Goal: Check status: Check status

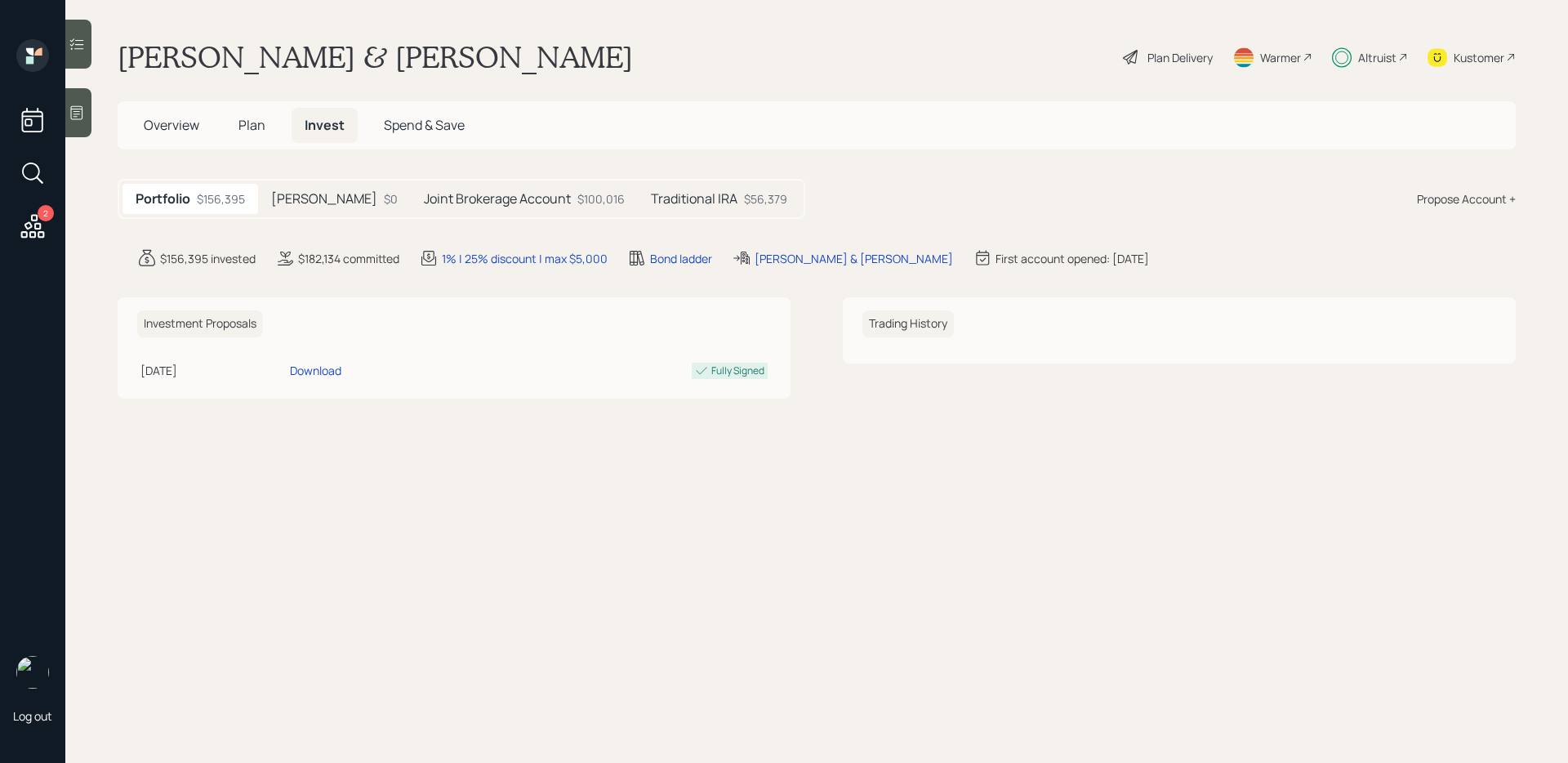
click at [524, 208] on div "Joint Brokerage Account $100,016" at bounding box center [523, 199] width 227 height 30
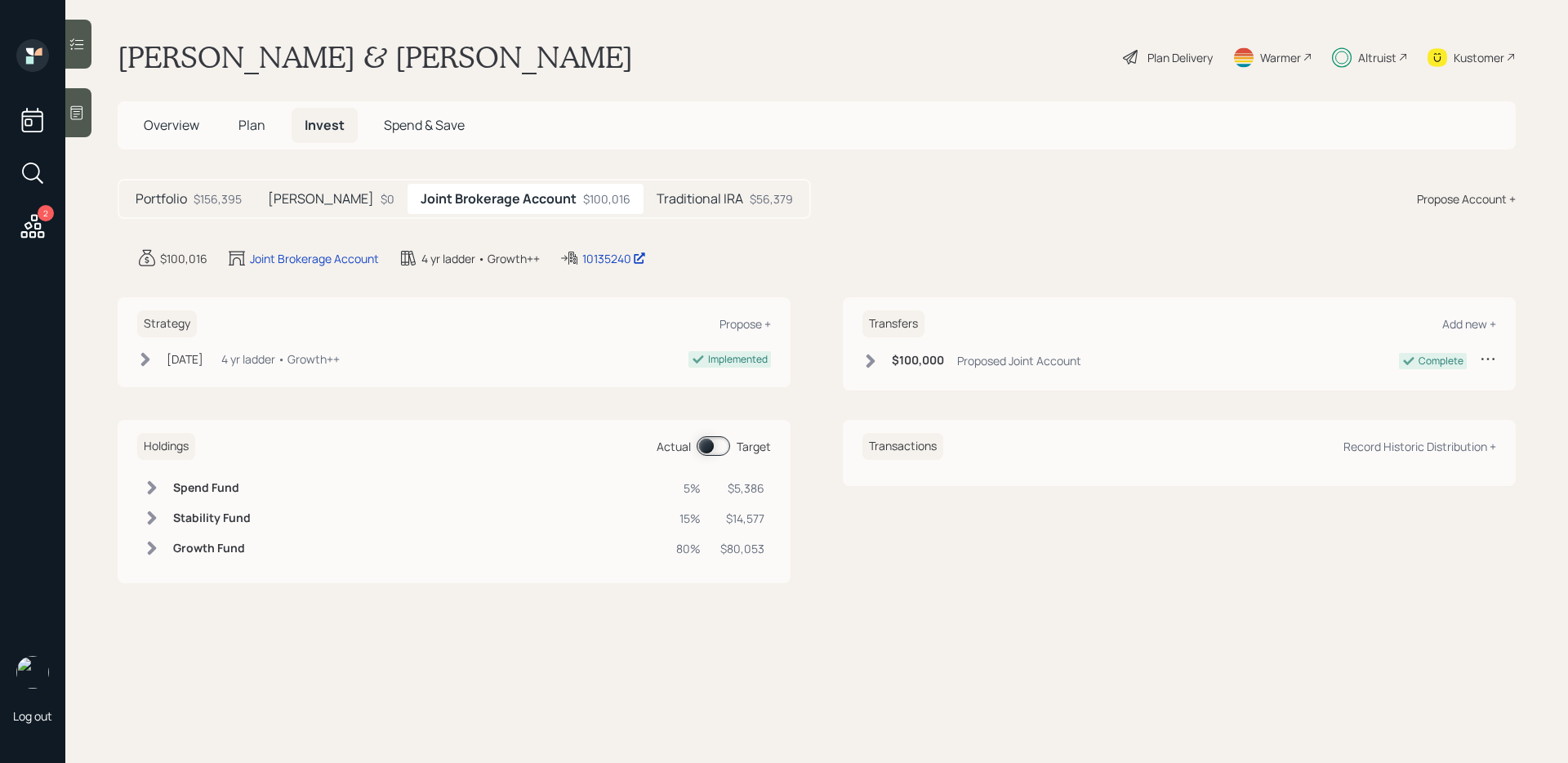
click at [656, 201] on h5 "Traditional IRA" at bounding box center [699, 199] width 87 height 15
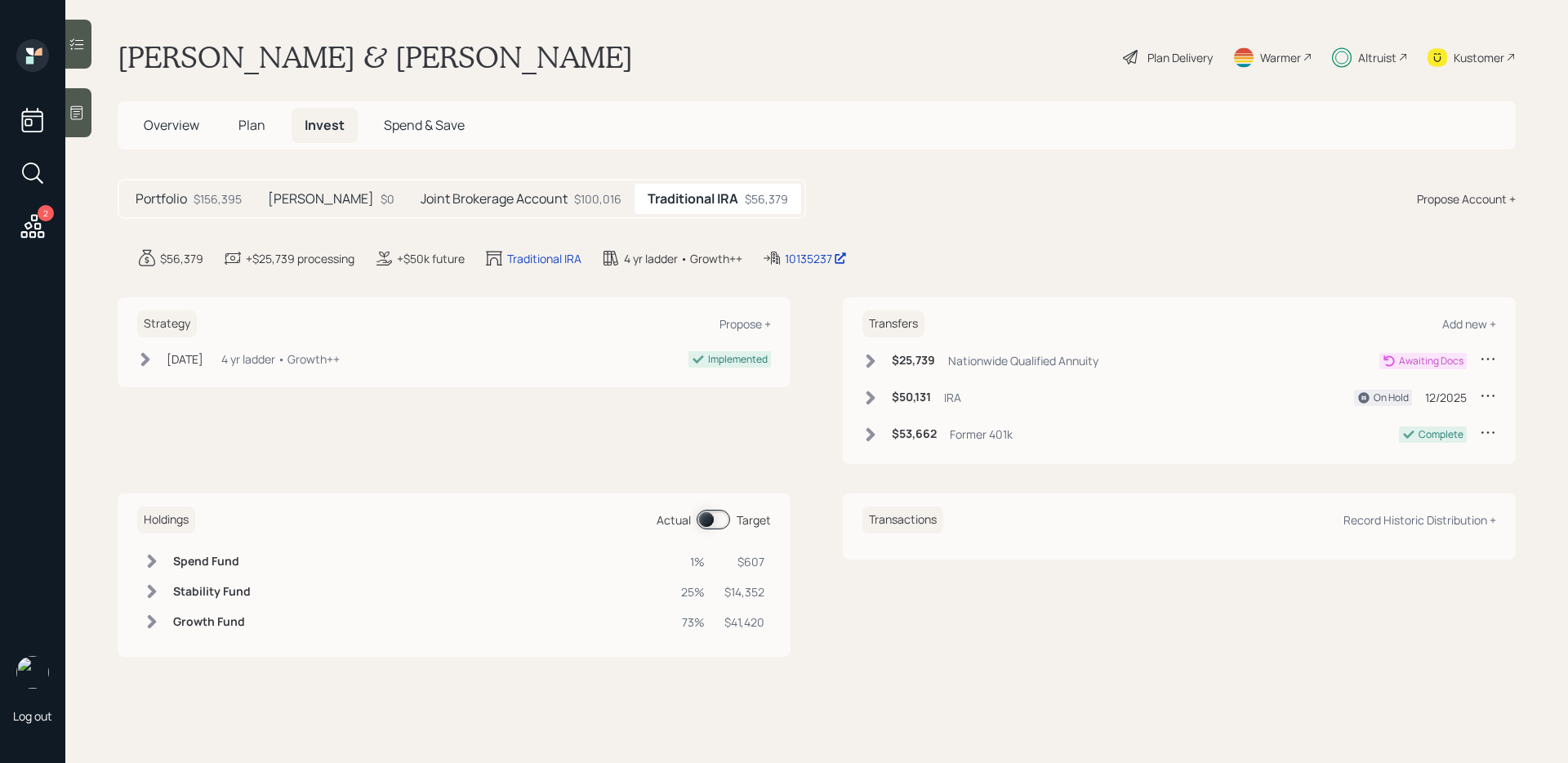
click at [719, 520] on span at bounding box center [714, 519] width 34 height 19
click at [720, 523] on span at bounding box center [714, 519] width 34 height 19
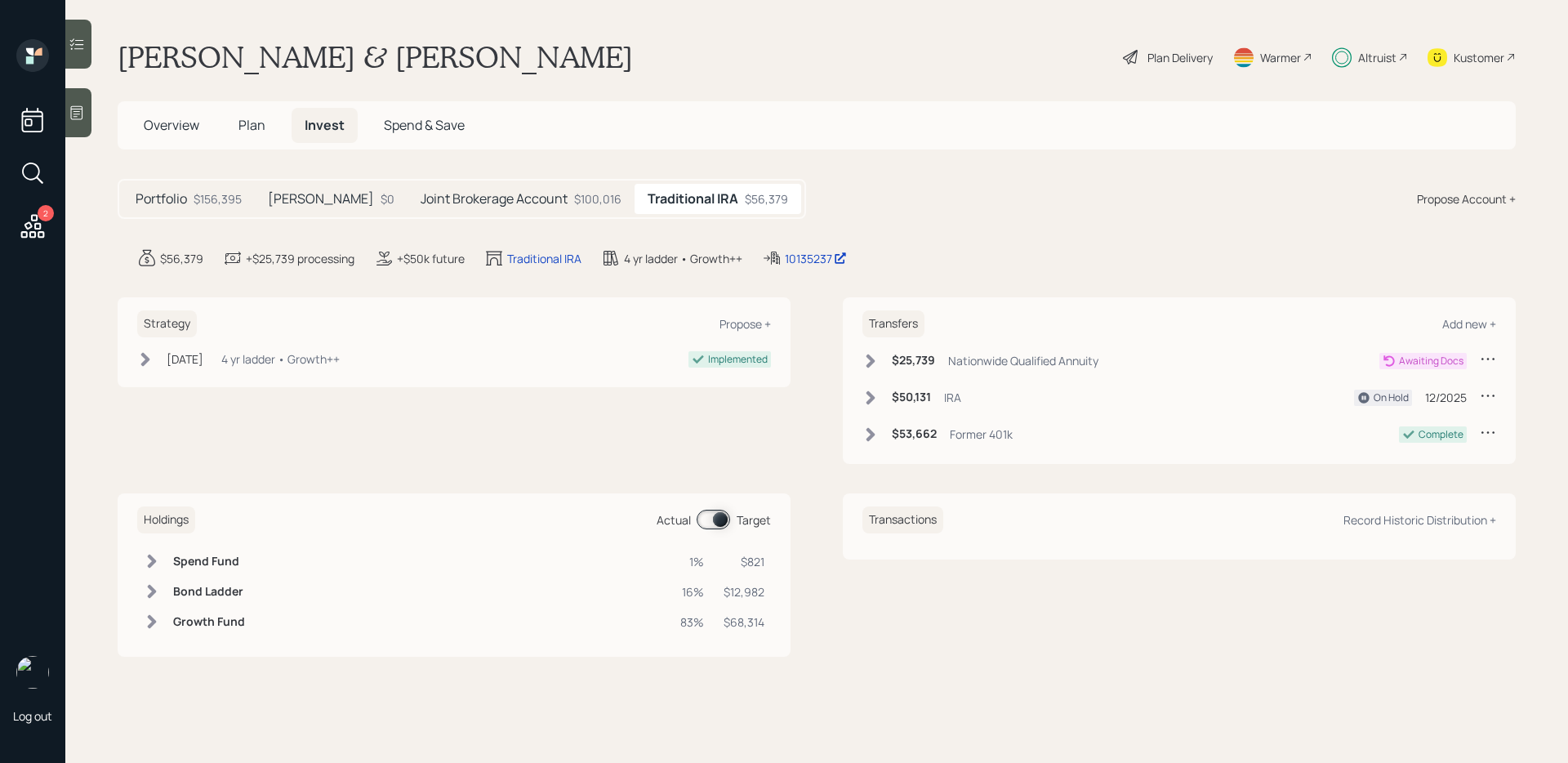
click at [720, 523] on span at bounding box center [714, 519] width 34 height 19
click at [78, 61] on div at bounding box center [78, 44] width 26 height 49
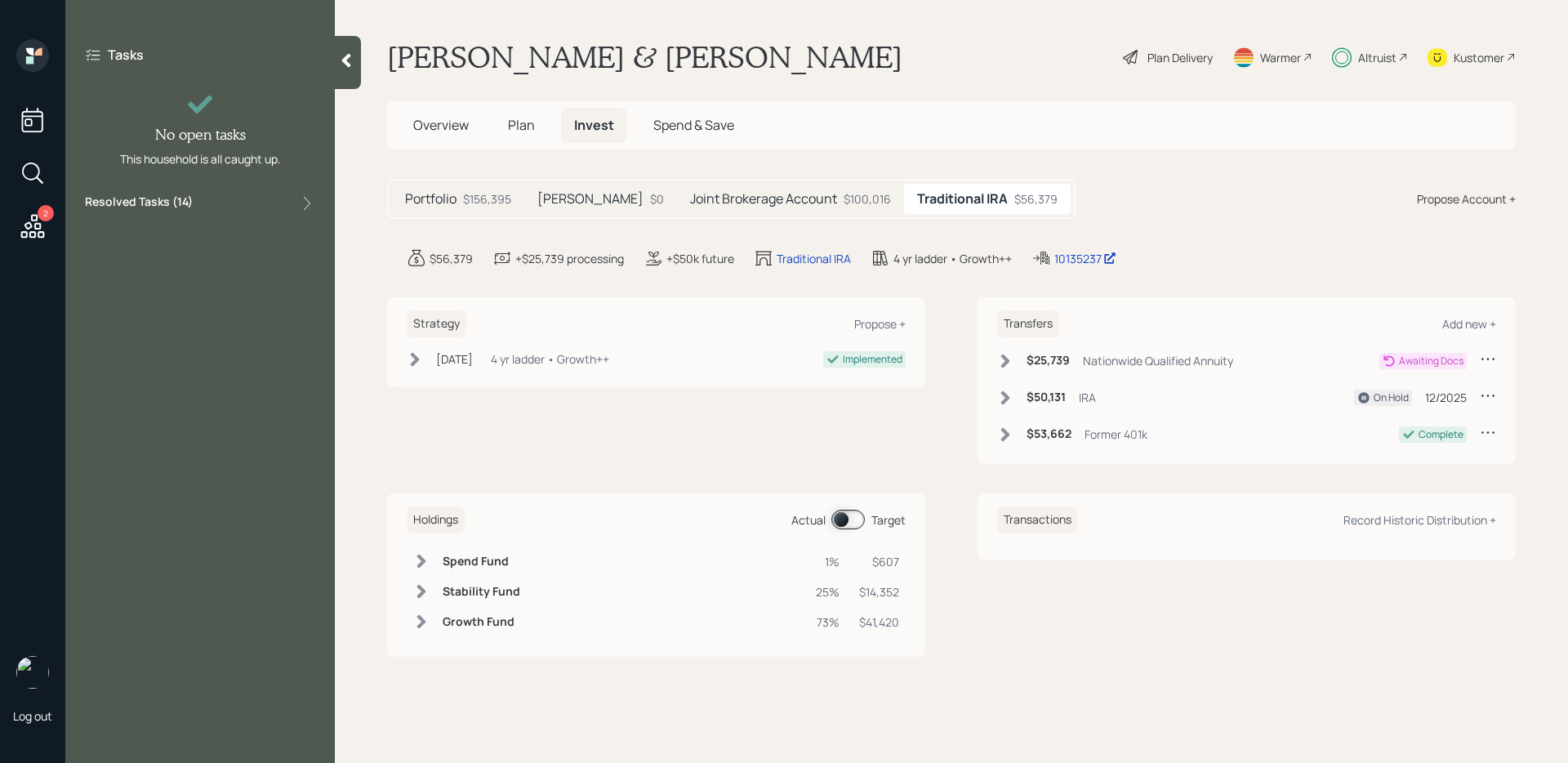
click at [158, 199] on label "Resolved Tasks ( 14 )" at bounding box center [139, 203] width 108 height 19
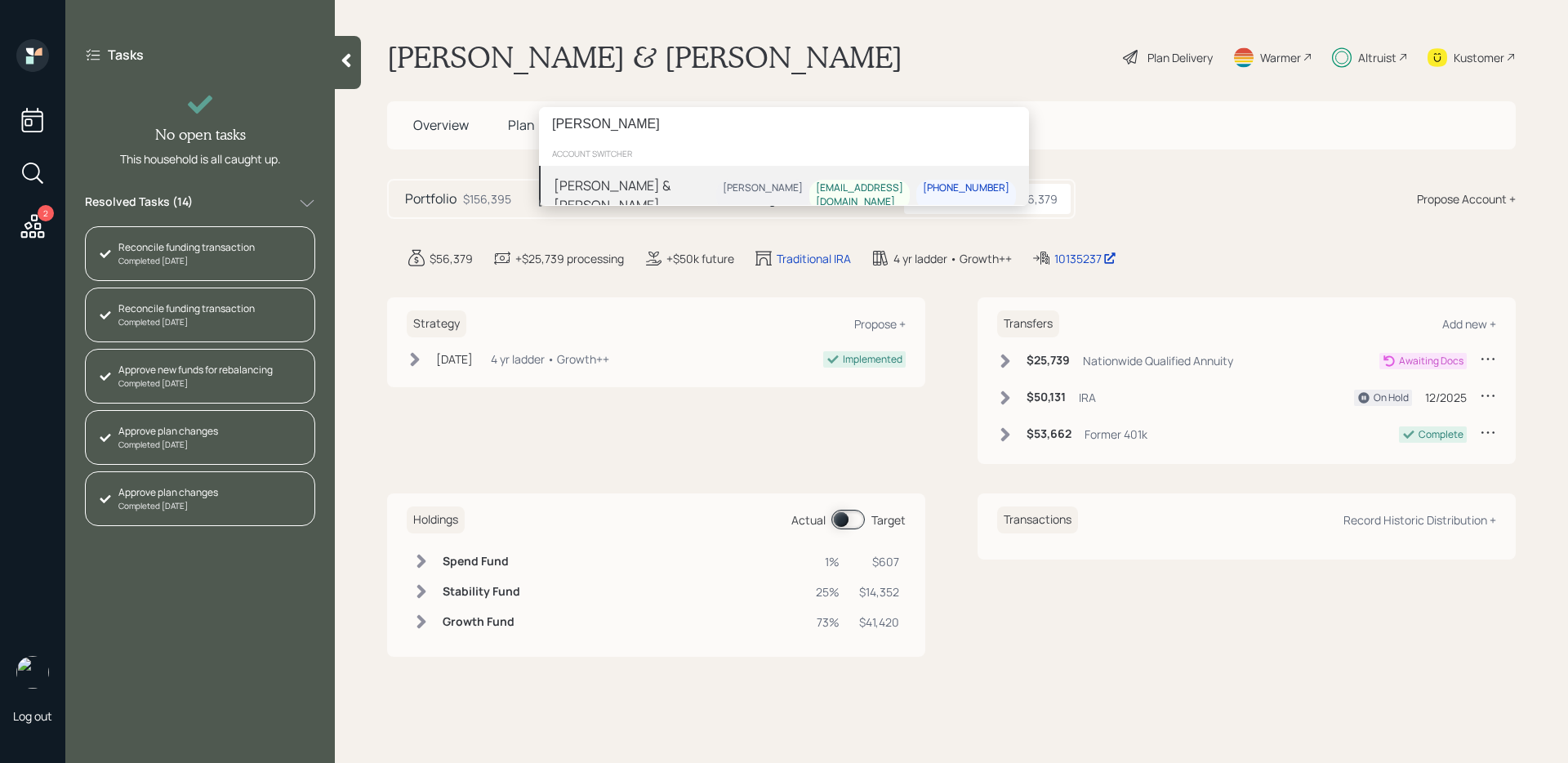
type input "[PERSON_NAME]"
